Goal: Find specific page/section: Find specific page/section

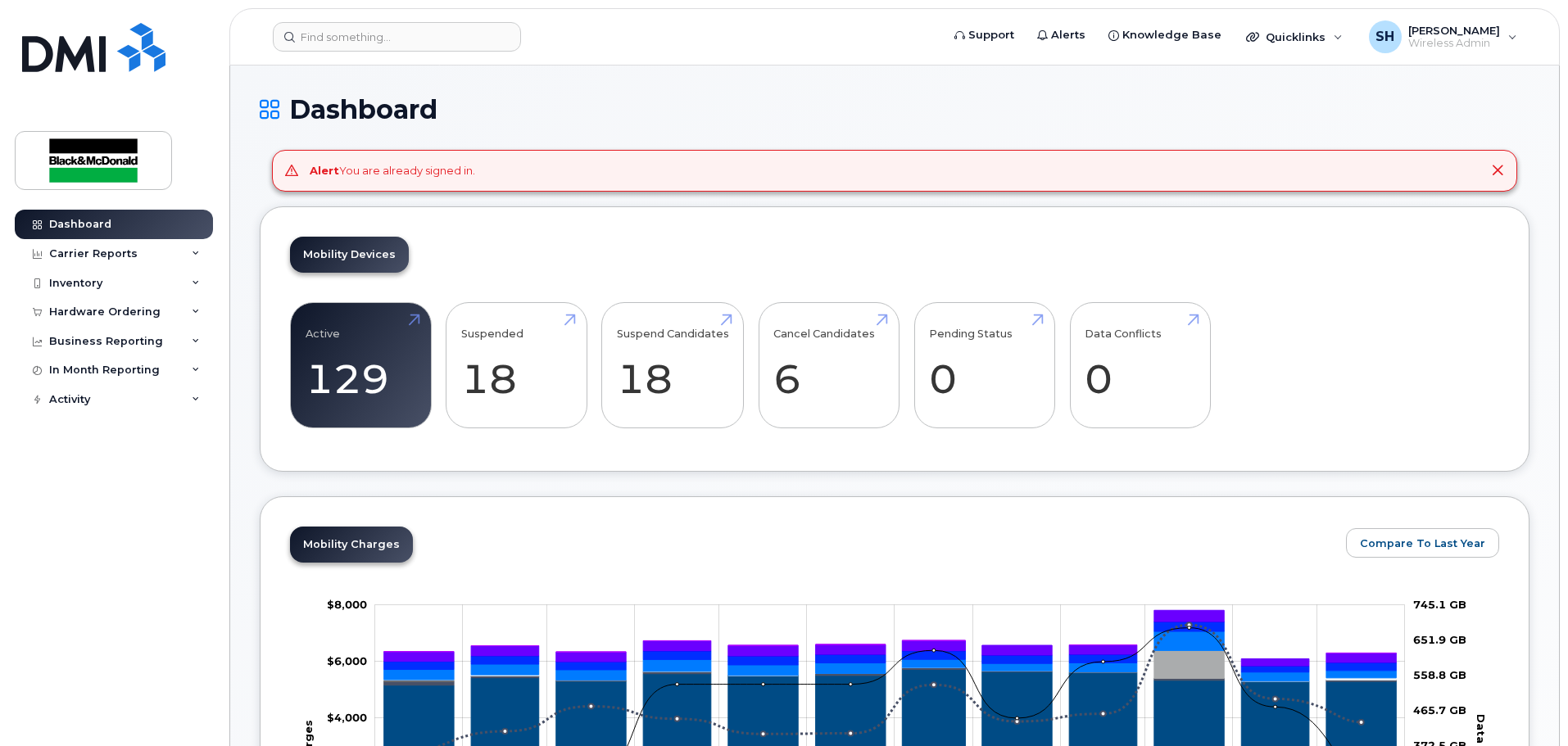
click at [641, 244] on div "Mobility Devices Active 129 -42% Suspended 18 -58% Suspend Candidates 18 Cancel…" at bounding box center [894, 339] width 1270 height 266
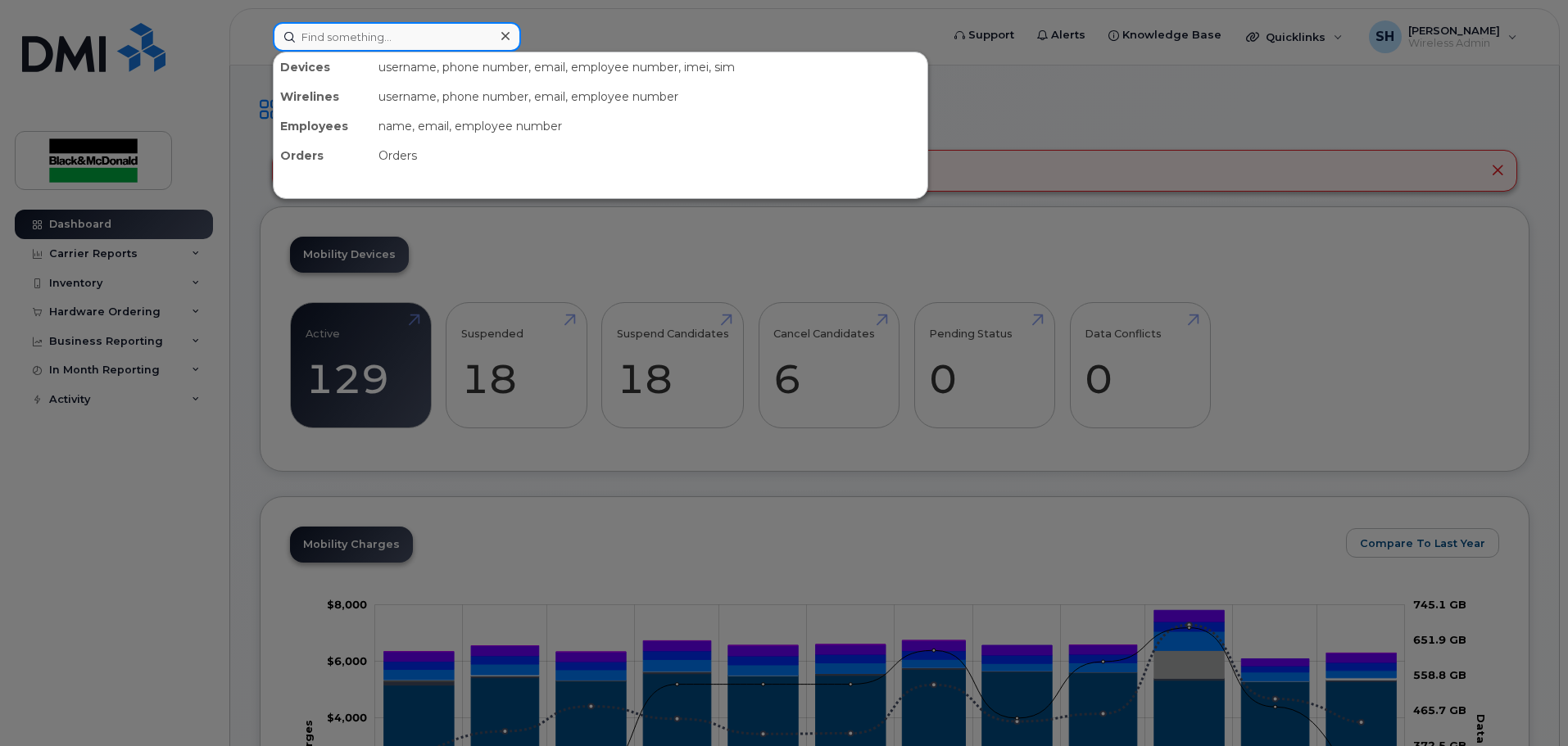
click at [316, 41] on input at bounding box center [396, 37] width 248 height 30
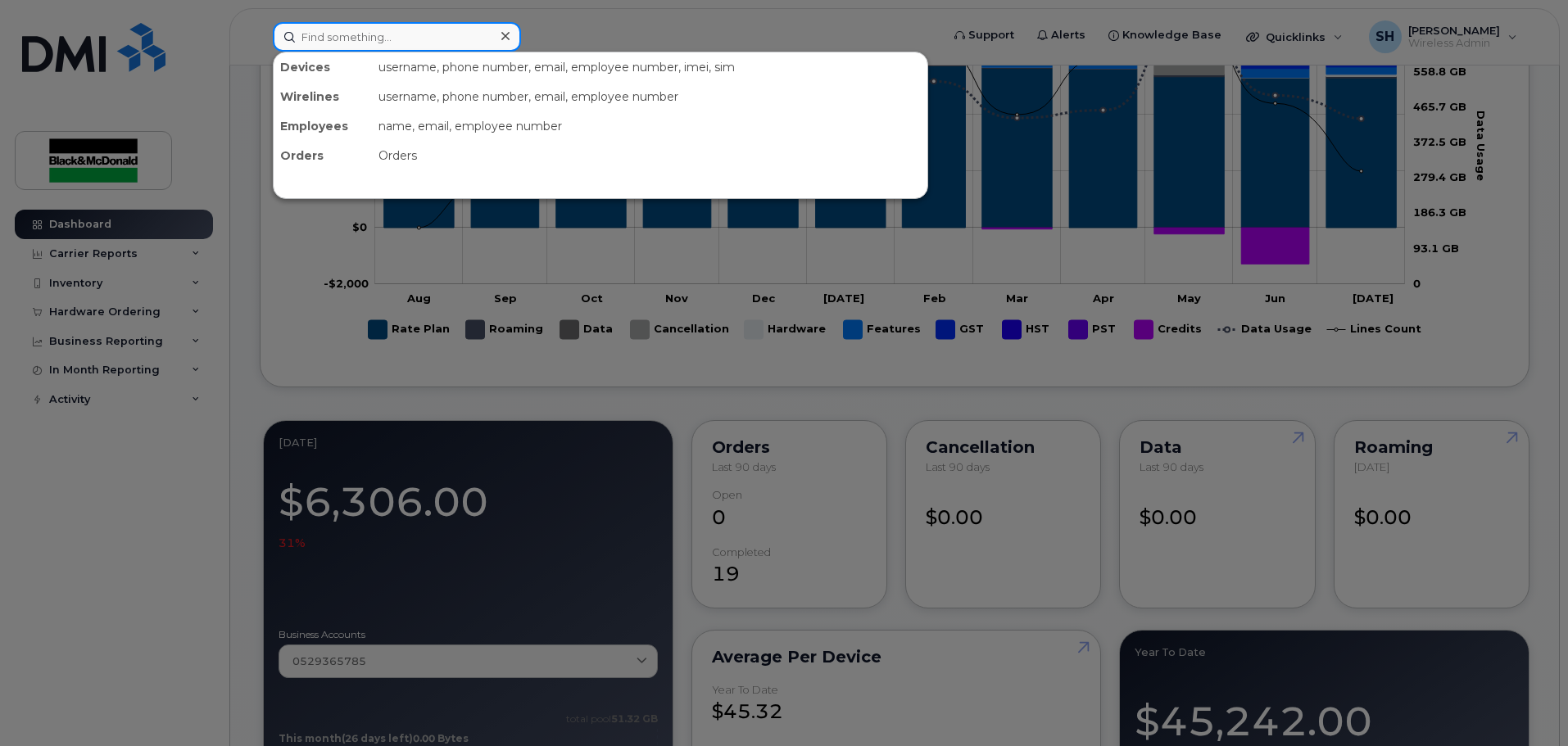
scroll to position [653, 0]
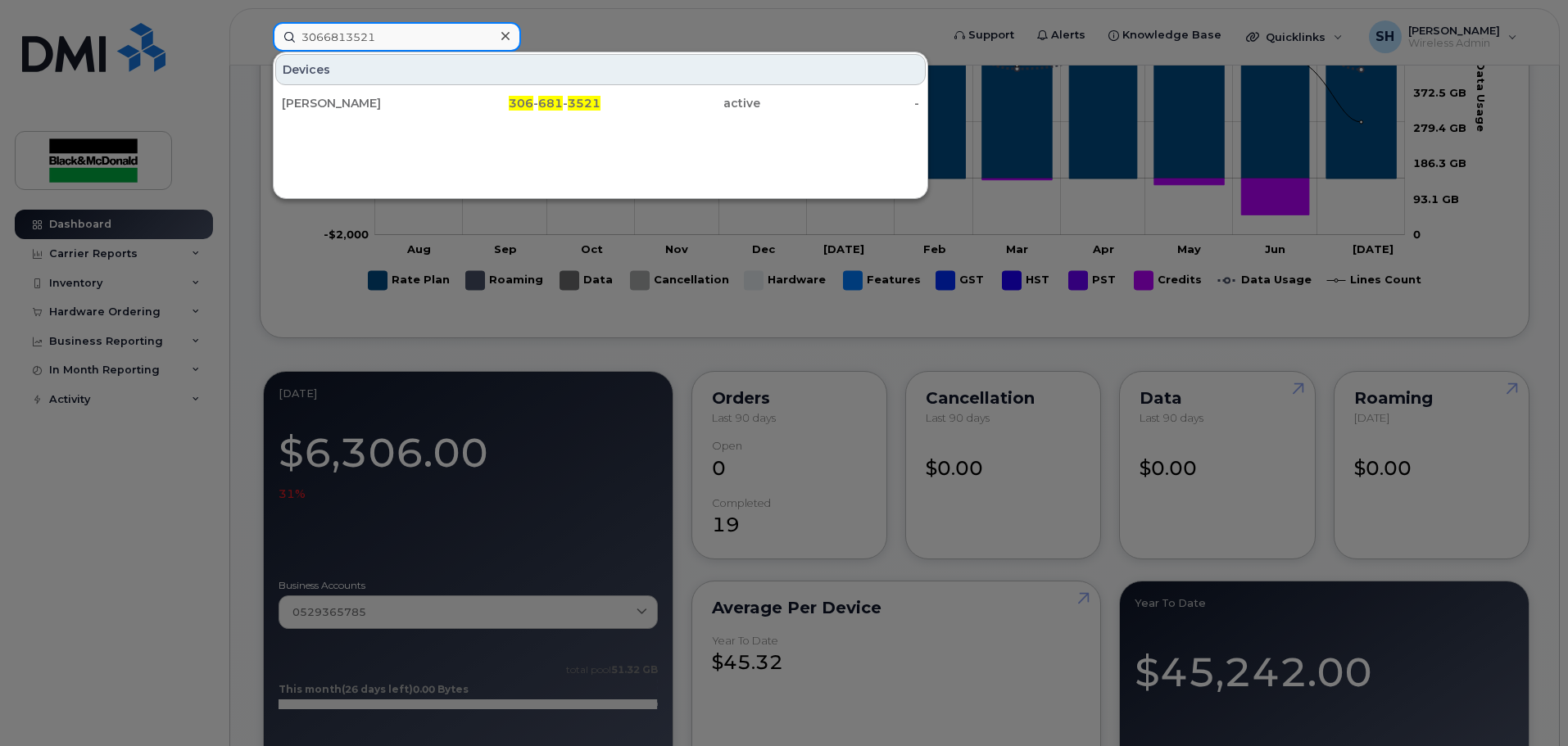
type input "3066813521"
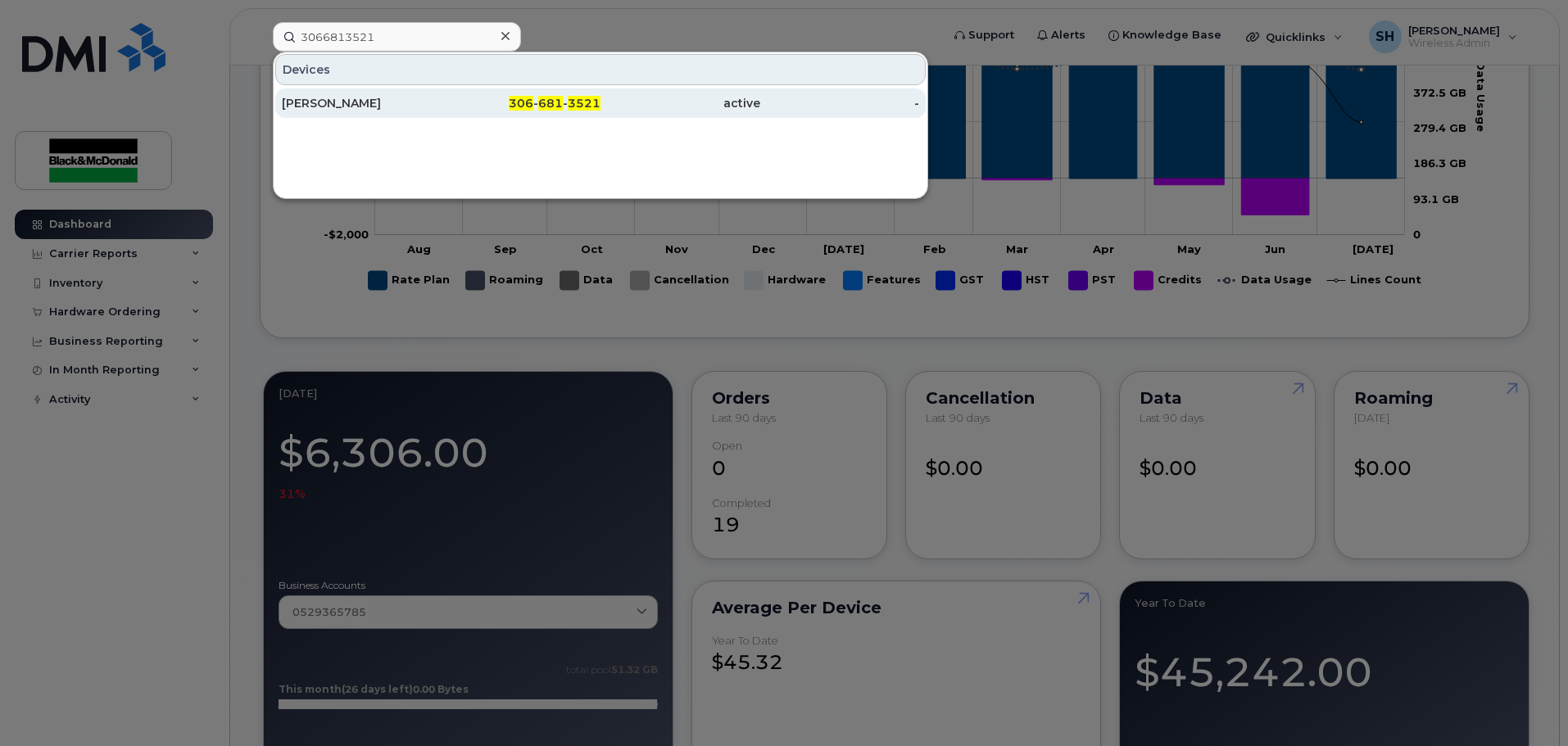
click at [388, 112] on div "[PERSON_NAME]" at bounding box center [361, 104] width 160 height 30
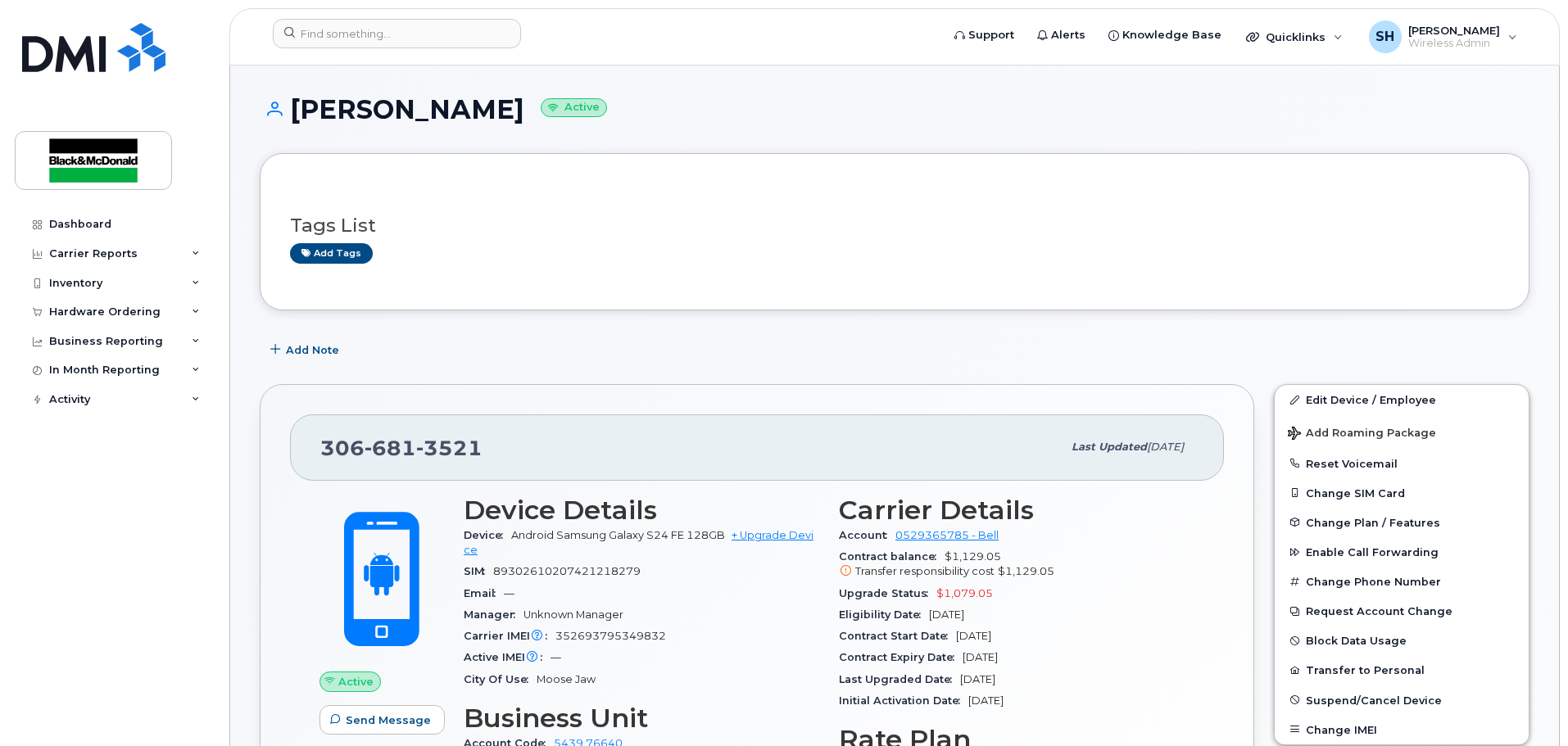
drag, startPoint x: 651, startPoint y: 392, endPoint x: 632, endPoint y: 236, distance: 157.2
